Goal: Contribute content: Contribute content

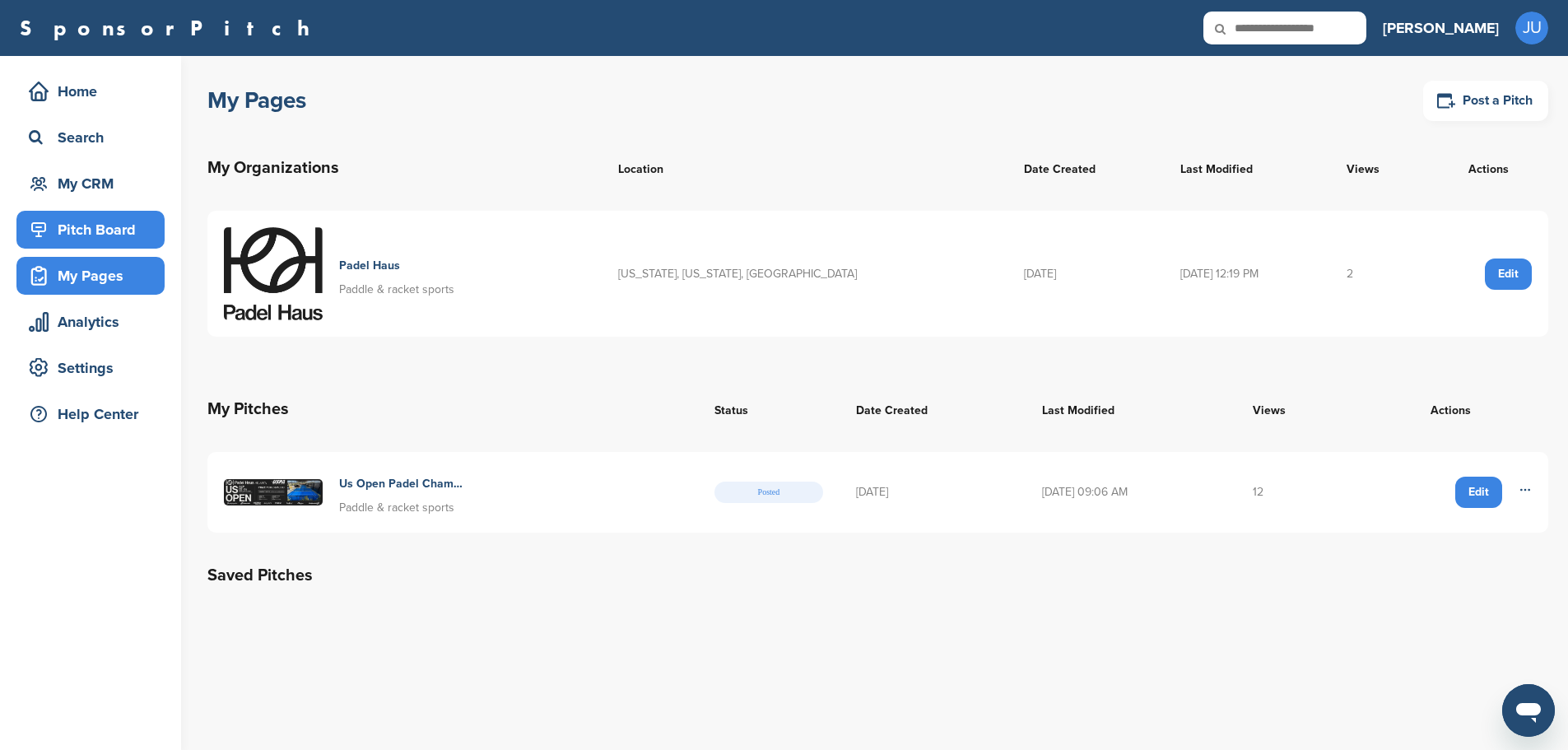
click at [69, 226] on div "Pitch Board" at bounding box center [94, 229] width 140 height 30
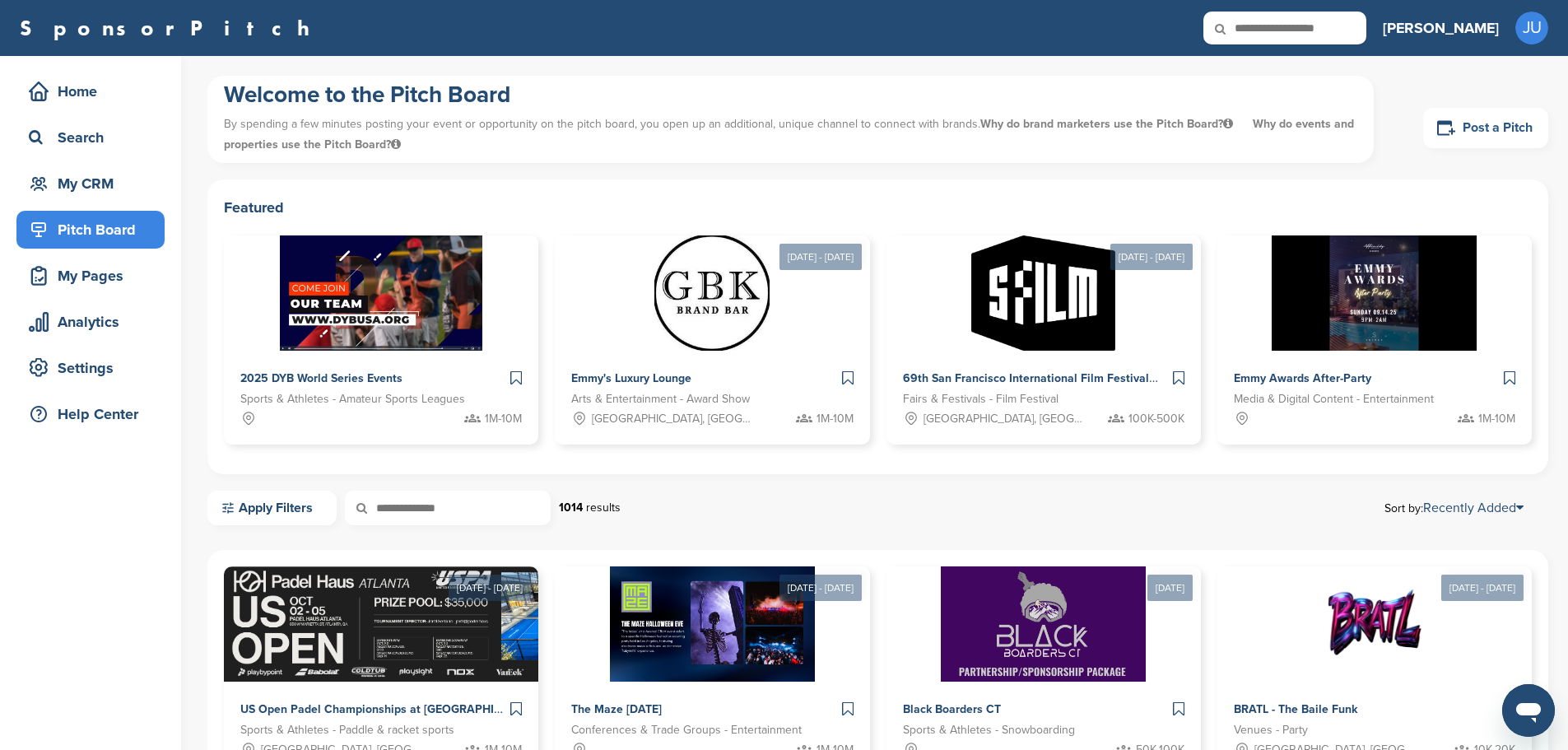
click at [1482, 121] on link "Post a Pitch" at bounding box center [1485, 127] width 125 height 40
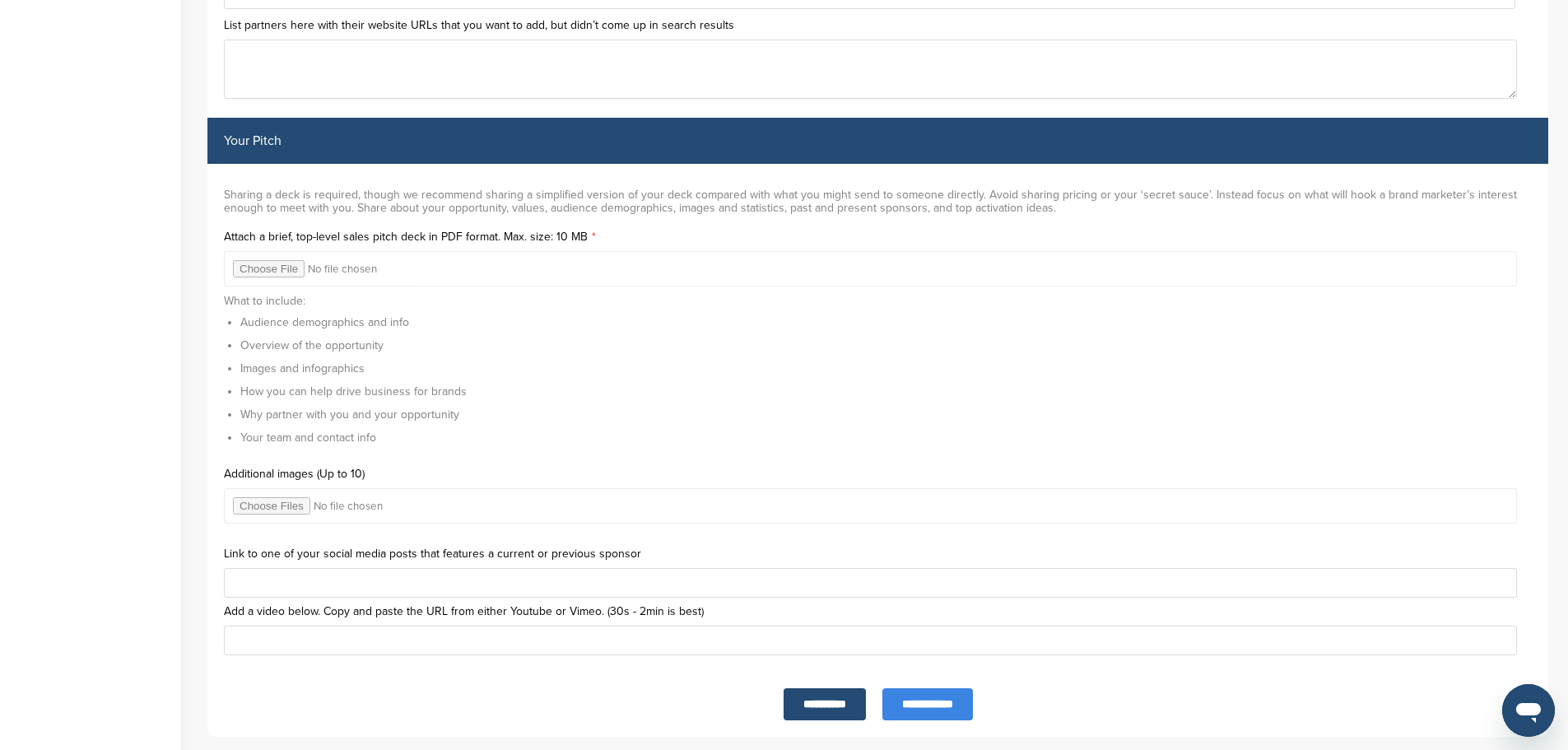
scroll to position [5138, 0]
